Goal: Find specific page/section: Find specific page/section

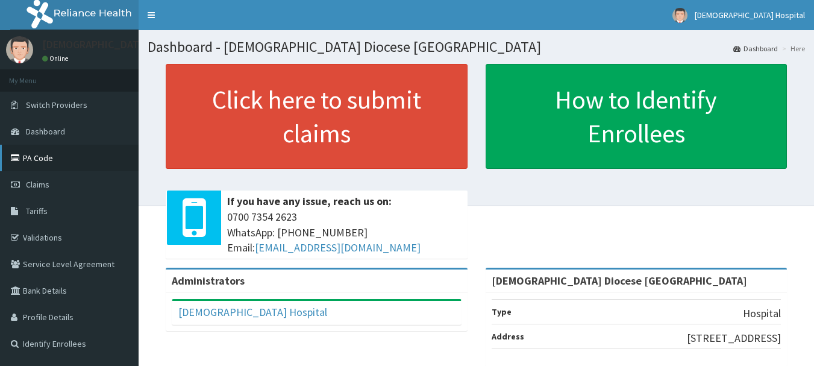
click at [37, 154] on link "PA Code" at bounding box center [69, 158] width 139 height 26
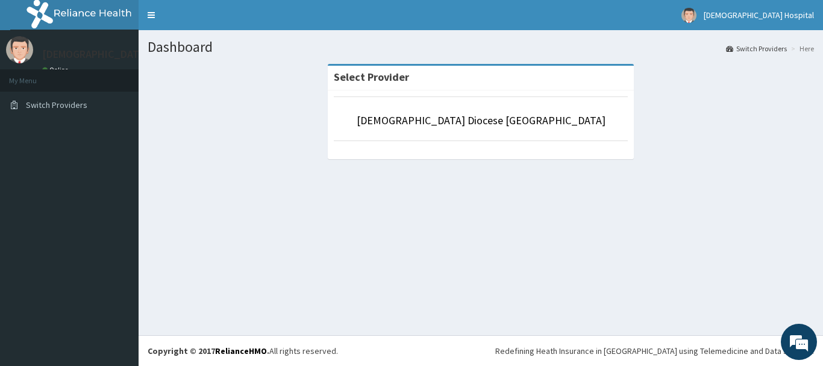
click at [161, 52] on h1 "Dashboard" at bounding box center [481, 47] width 666 height 16
click at [167, 52] on h1 "Dashboard" at bounding box center [481, 47] width 666 height 16
click at [470, 123] on link "[DEMOGRAPHIC_DATA] Diocese [GEOGRAPHIC_DATA]" at bounding box center [481, 120] width 249 height 14
click at [515, 129] on li "[DEMOGRAPHIC_DATA] Diocese [GEOGRAPHIC_DATA]" at bounding box center [481, 118] width 294 height 45
click at [539, 136] on li "[DEMOGRAPHIC_DATA] Diocese [GEOGRAPHIC_DATA]" at bounding box center [481, 118] width 294 height 45
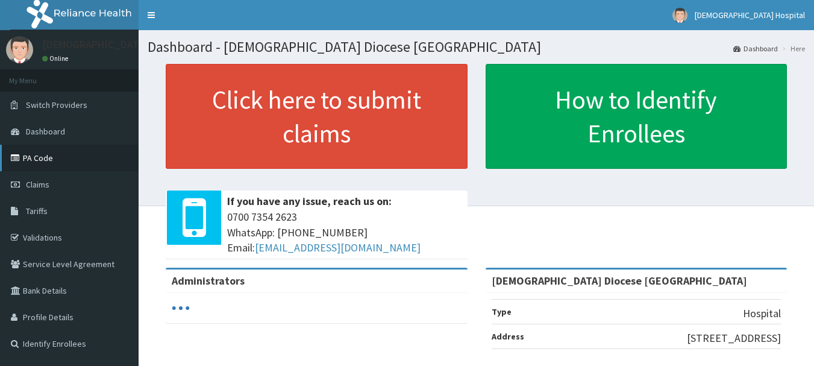
click at [43, 156] on link "PA Code" at bounding box center [69, 158] width 139 height 26
